Goal: Check status

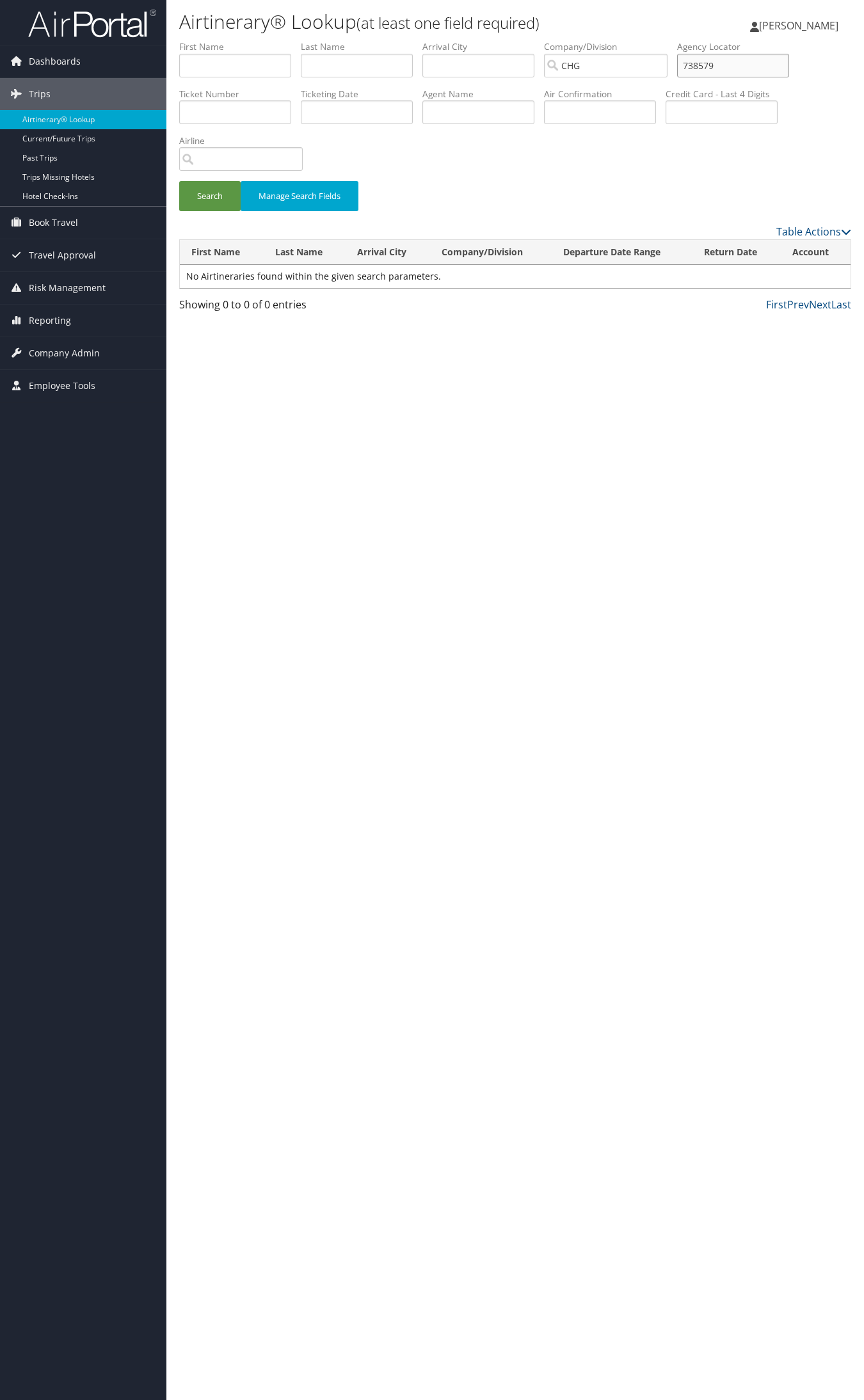
click at [733, 71] on input "738579" at bounding box center [733, 66] width 112 height 23
paste input "DPEZMS"
type input "DPEZMS"
click at [179, 181] on button "Search" at bounding box center [209, 196] width 62 height 30
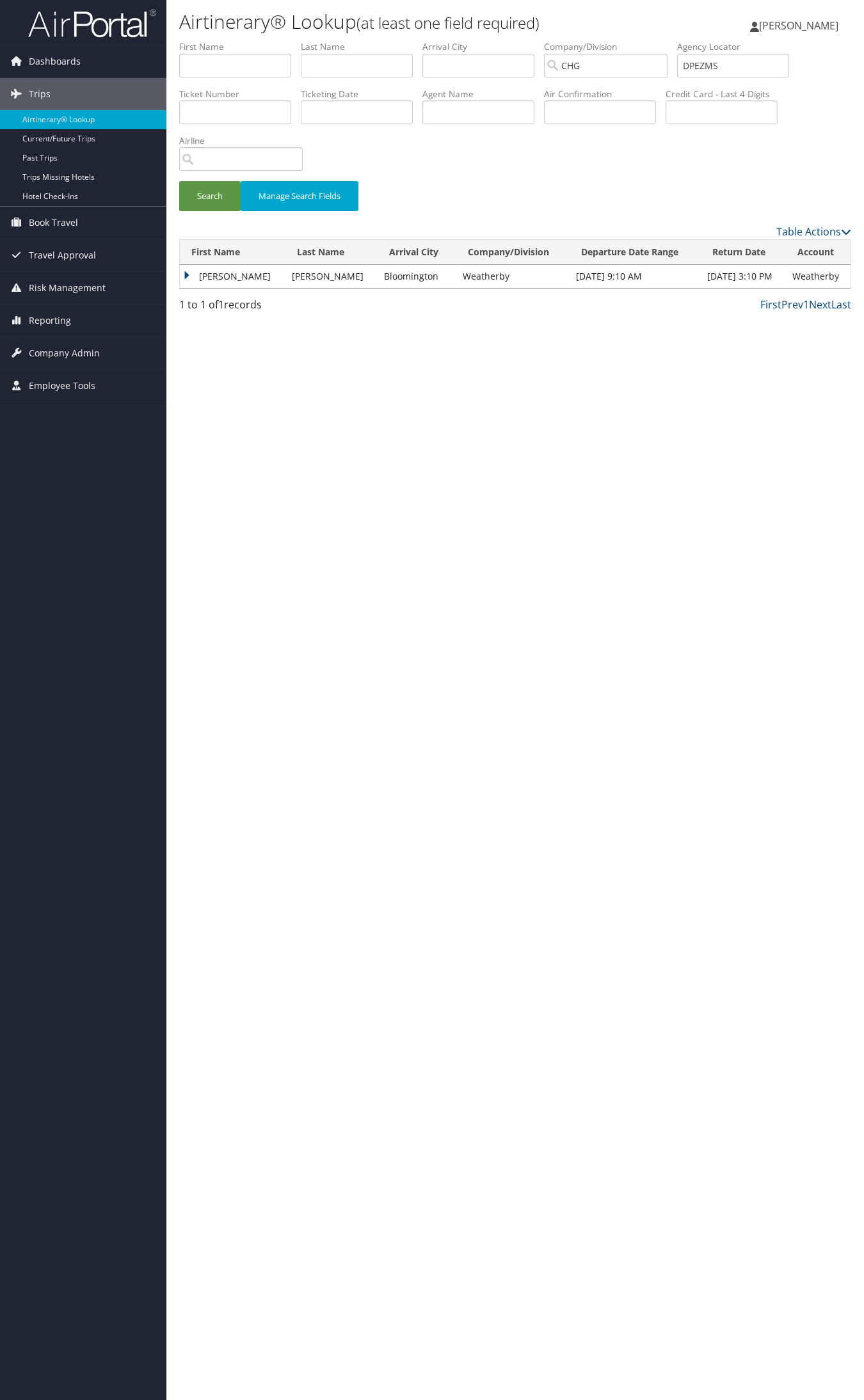
click at [202, 277] on td "[PERSON_NAME]" at bounding box center [233, 277] width 106 height 23
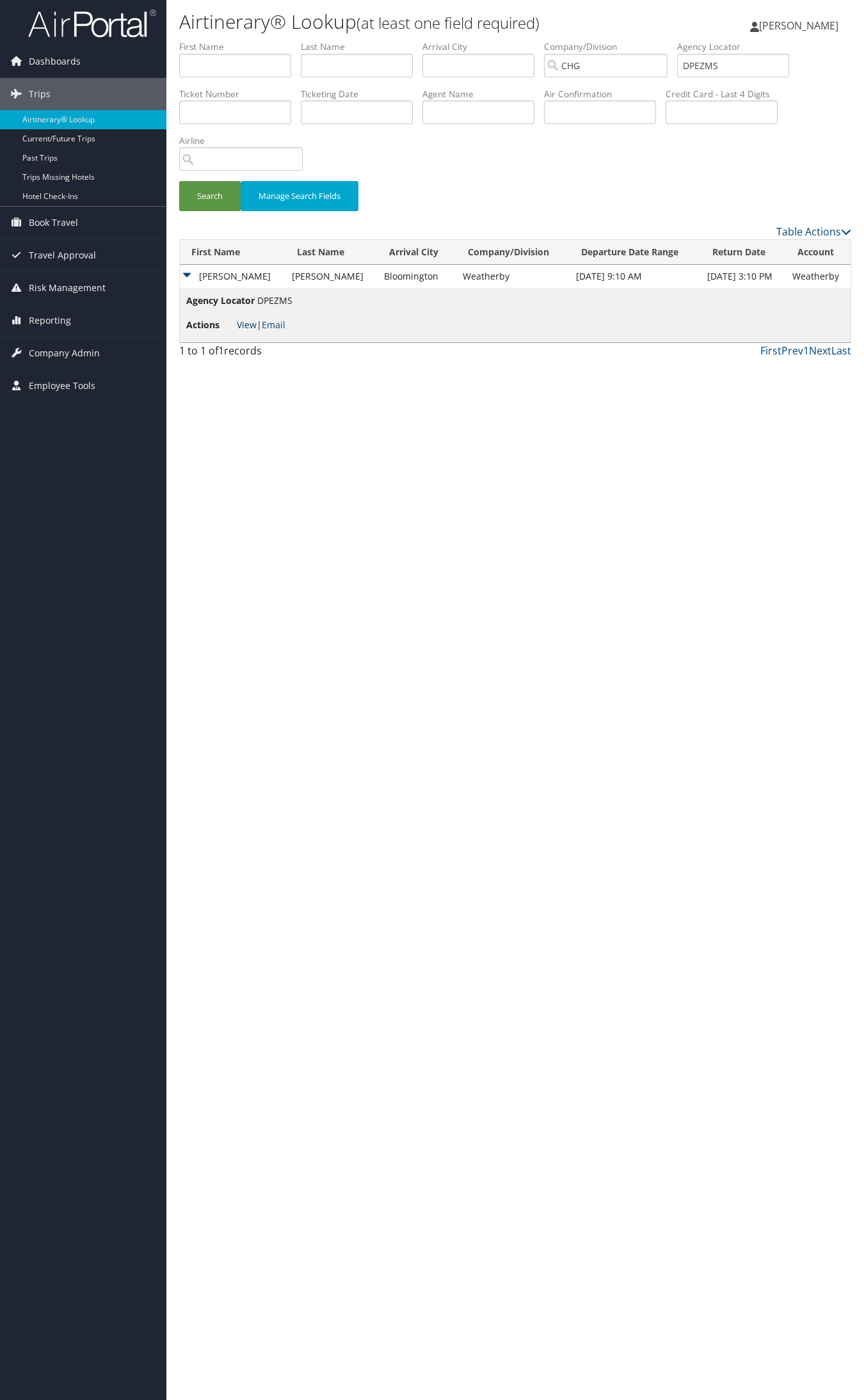
click at [249, 324] on link "View" at bounding box center [247, 325] width 20 height 12
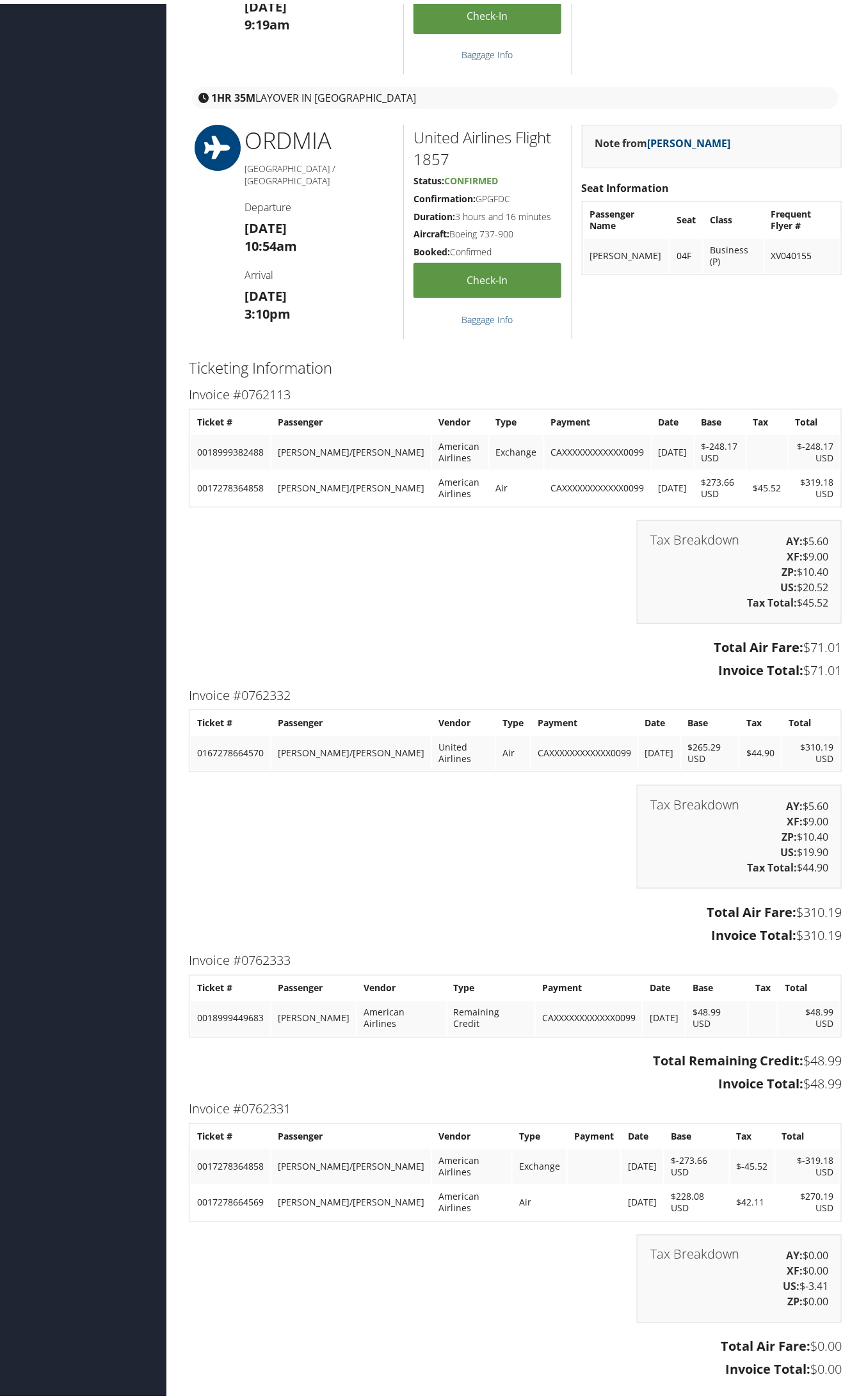
scroll to position [1759, 0]
